Goal: Task Accomplishment & Management: Manage account settings

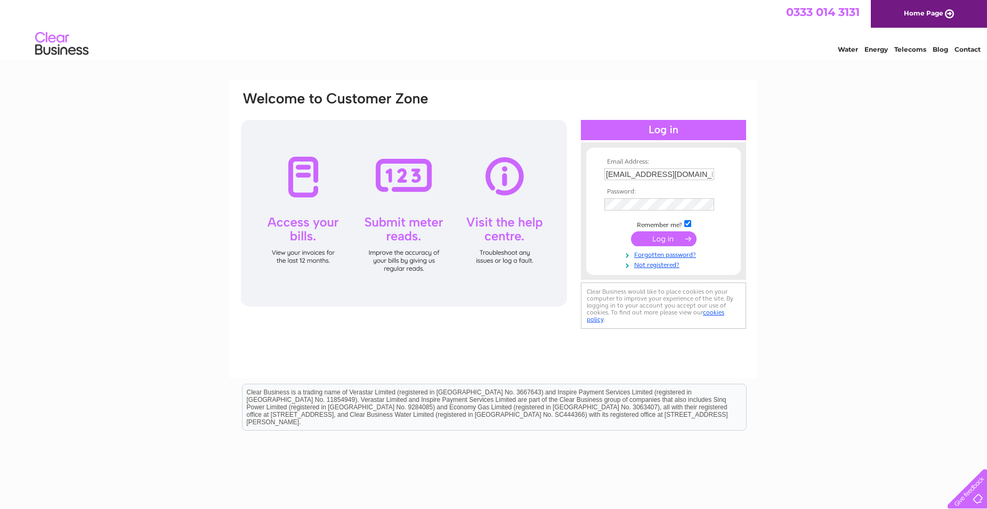
click at [666, 240] on input "submit" at bounding box center [664, 238] width 66 height 15
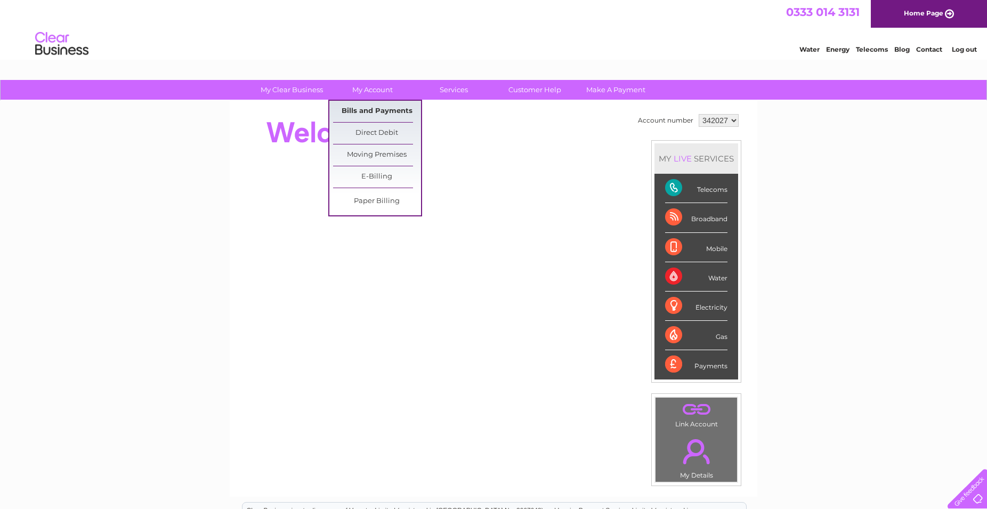
click at [367, 107] on link "Bills and Payments" at bounding box center [377, 111] width 88 height 21
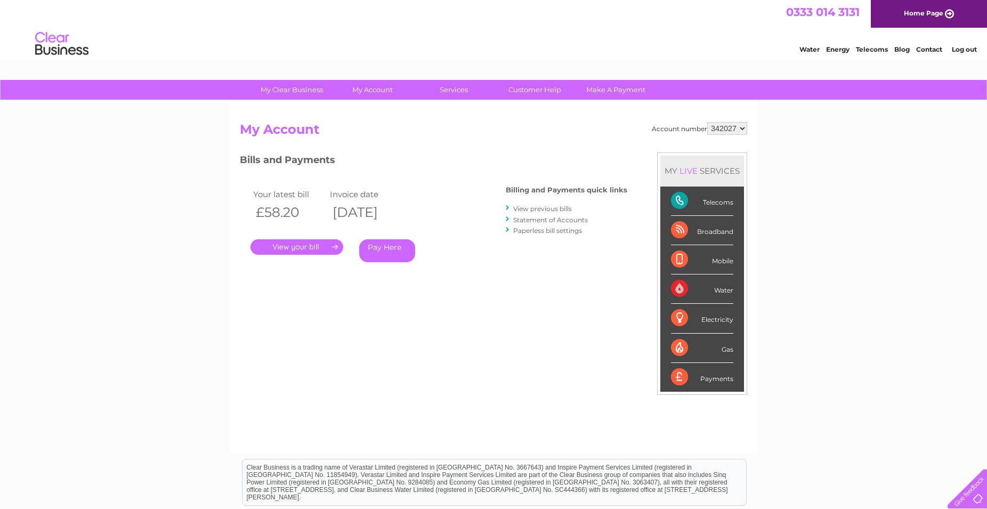
click at [326, 244] on link "." at bounding box center [296, 246] width 93 height 15
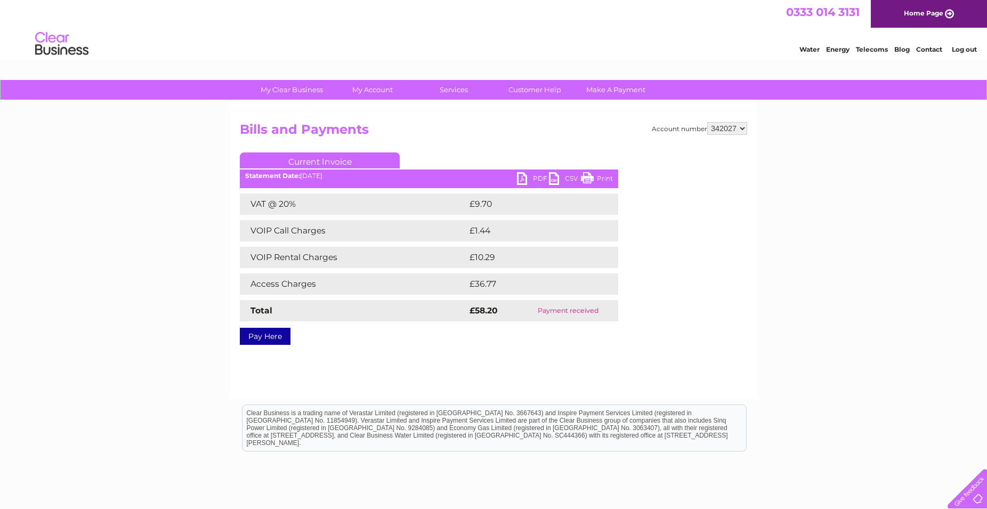
click at [519, 180] on link "PDF" at bounding box center [533, 179] width 32 height 15
